Goal: Task Accomplishment & Management: Complete application form

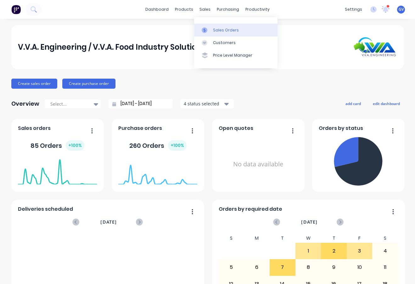
click at [220, 28] on div "Sales Orders" at bounding box center [226, 30] width 26 height 6
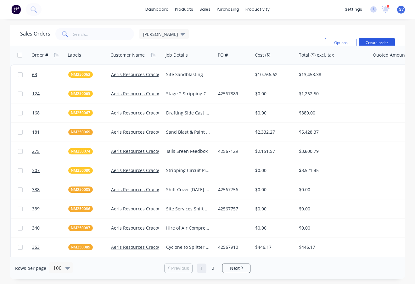
click at [369, 41] on button "Create order" at bounding box center [377, 43] width 36 height 10
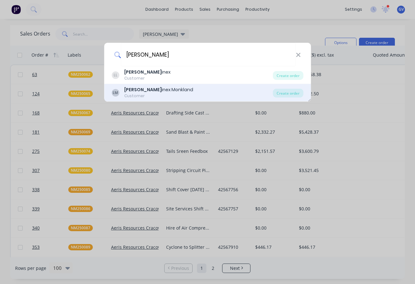
type input "[PERSON_NAME]"
click at [152, 90] on div "[PERSON_NAME] inex Monkland" at bounding box center [158, 89] width 69 height 7
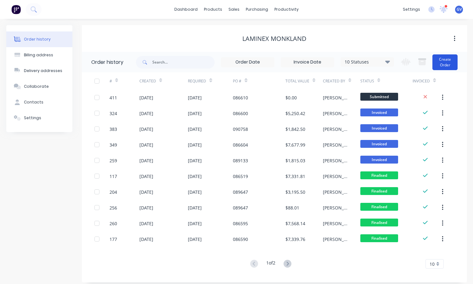
click at [414, 61] on button "Create Order" at bounding box center [444, 62] width 25 height 16
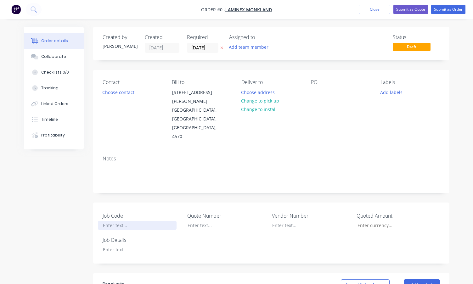
click at [115, 221] on div at bounding box center [137, 225] width 79 height 9
click at [116, 230] on div "Order details Collaborate Checklists 0/0 Tracking Linked Orders Timeline Profit…" at bounding box center [237, 252] width 438 height 450
click at [390, 92] on button "Add labels" at bounding box center [391, 92] width 29 height 8
drag, startPoint x: 134, startPoint y: 208, endPoint x: 80, endPoint y: 208, distance: 53.5
click at [80, 208] on div "Created by [PERSON_NAME] Created [DATE] Required [DATE] Assigned to Add team me…" at bounding box center [236, 252] width 425 height 450
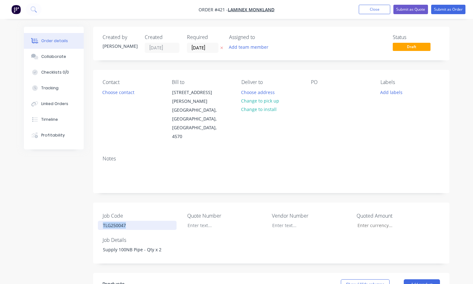
copy div "TLG250047"
click at [393, 92] on button "Add labels" at bounding box center [391, 92] width 29 height 8
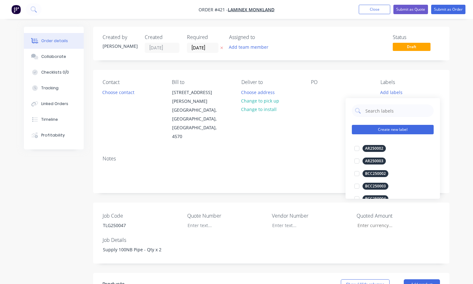
click at [380, 129] on button "Create new label" at bounding box center [393, 129] width 82 height 9
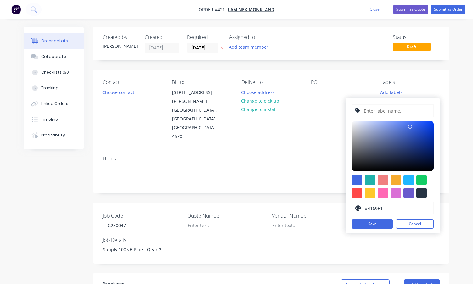
click at [370, 110] on input "text" at bounding box center [396, 111] width 67 height 12
paste input "TLG250047"
type input "TLG250047"
click at [353, 192] on div at bounding box center [357, 193] width 10 height 10
type input "#FF4949"
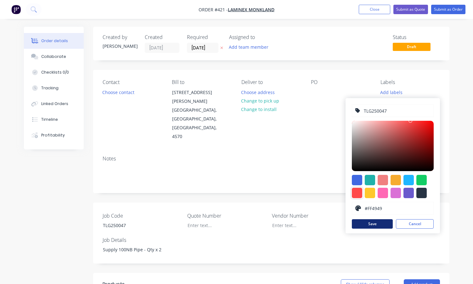
click at [382, 226] on button "Save" at bounding box center [372, 223] width 41 height 9
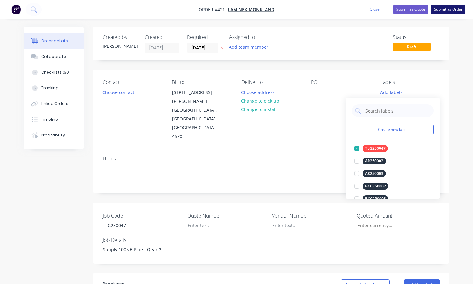
click at [414, 9] on button "Submit as Order" at bounding box center [448, 9] width 34 height 9
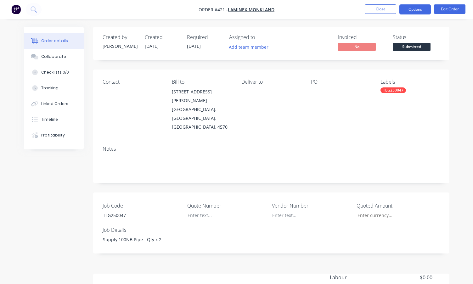
click at [414, 10] on button "Options" at bounding box center [414, 9] width 31 height 10
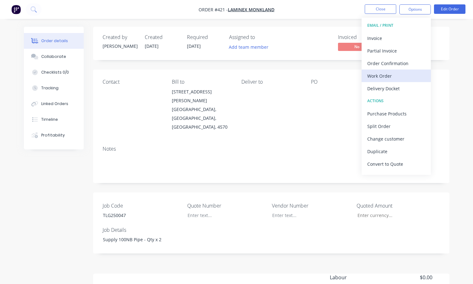
click at [382, 75] on div "Work Order" at bounding box center [396, 75] width 58 height 9
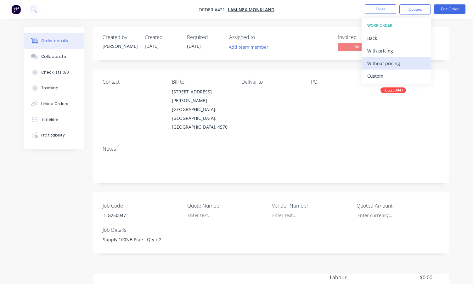
click at [380, 62] on div "Without pricing" at bounding box center [396, 63] width 58 height 9
